Goal: Information Seeking & Learning: Learn about a topic

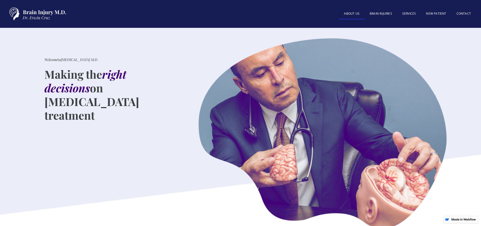
click at [349, 13] on link "About US" at bounding box center [352, 14] width 26 height 11
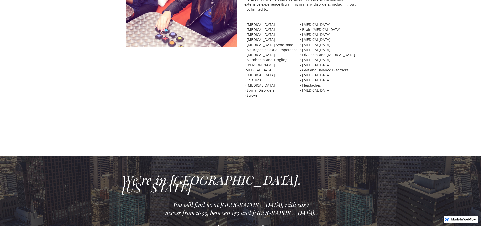
scroll to position [480, 0]
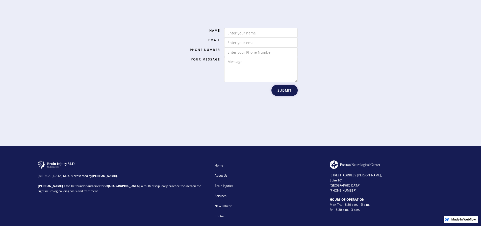
scroll to position [758, 0]
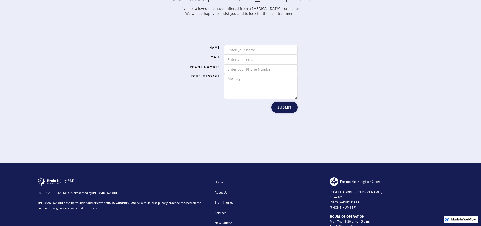
click at [345, 106] on div "Name Email Phone Number Your Message Submit Thank You! Your submission has been…" at bounding box center [241, 81] width 288 height 124
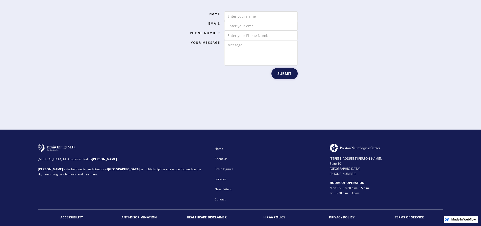
scroll to position [792, 0]
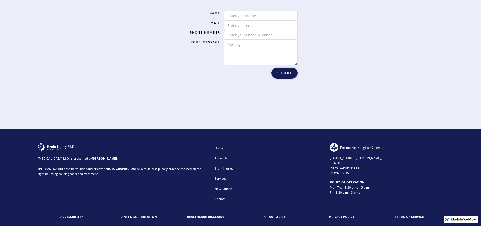
click at [222, 156] on div "About Us" at bounding box center [269, 158] width 108 height 5
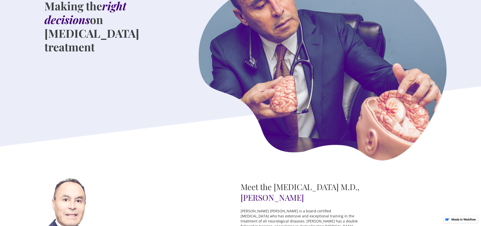
scroll to position [76, 0]
